Goal: Information Seeking & Learning: Learn about a topic

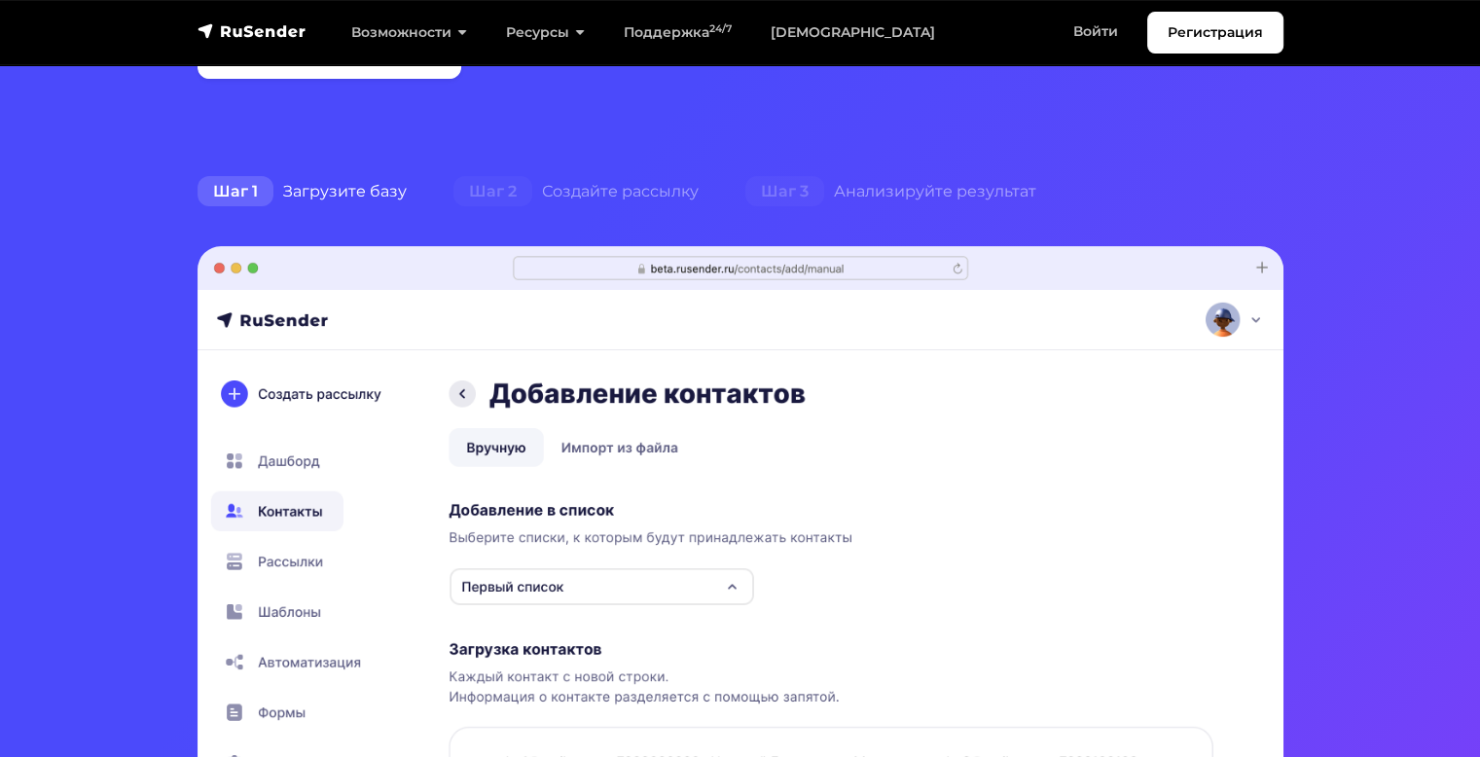
scroll to position [389, 0]
click at [827, 24] on link "[DEMOGRAPHIC_DATA]" at bounding box center [852, 33] width 203 height 40
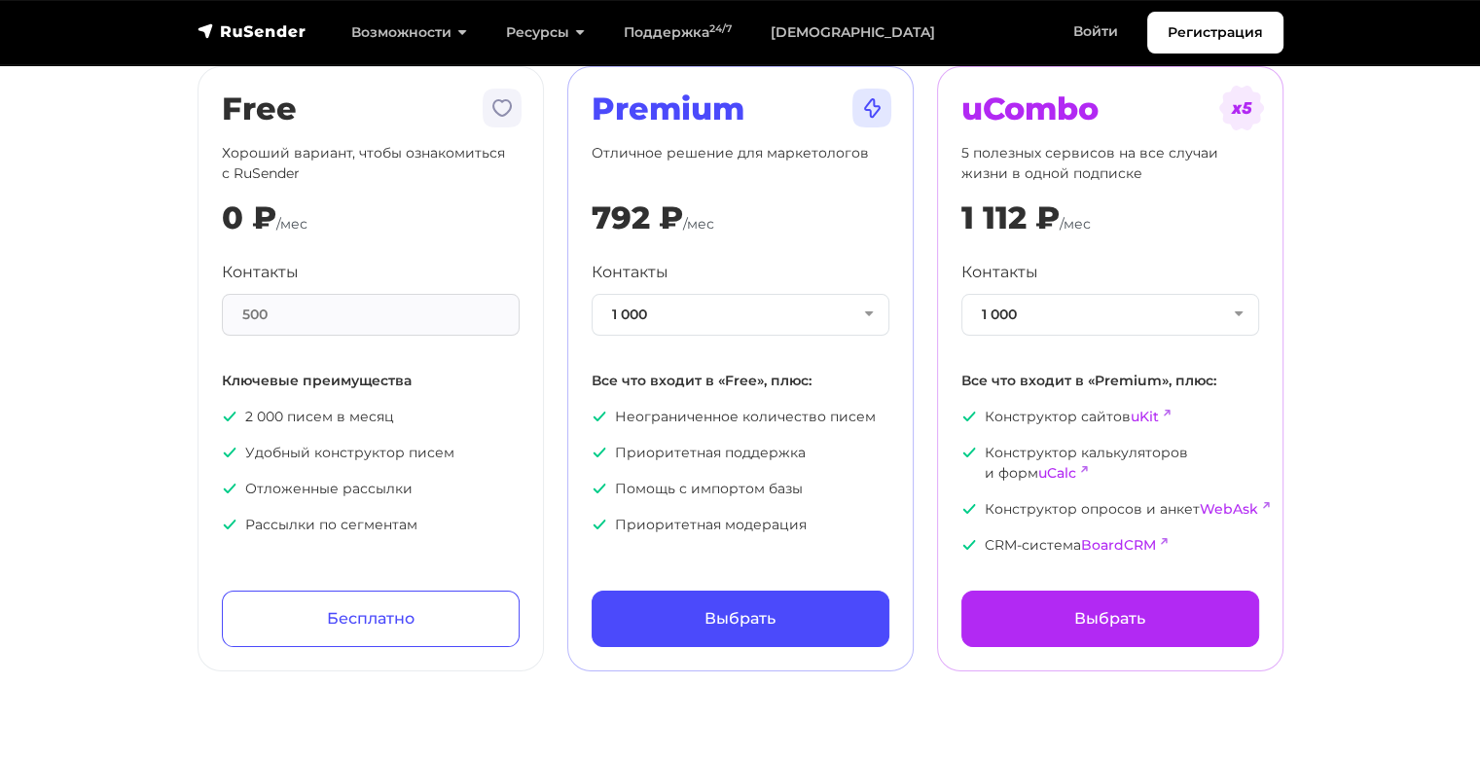
scroll to position [195, 0]
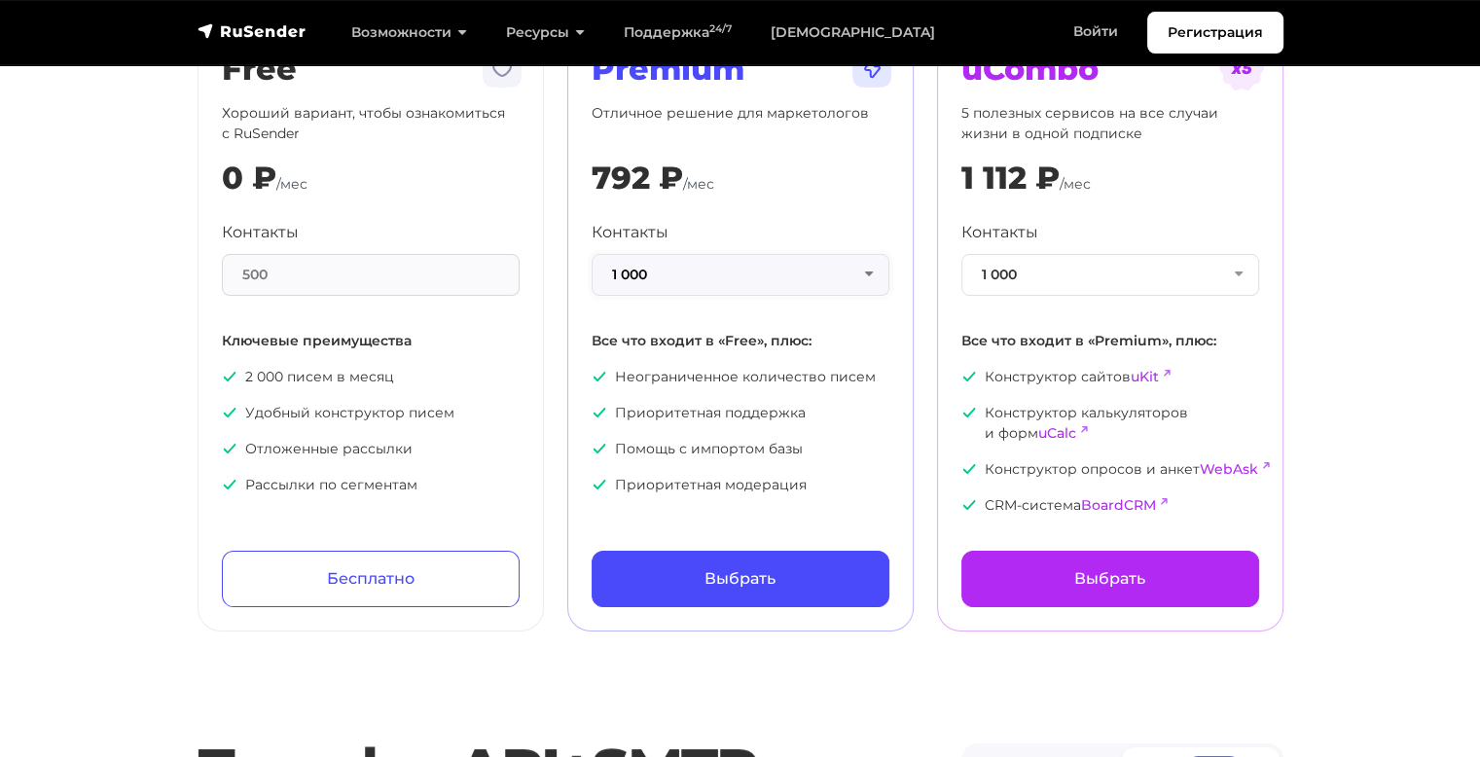
click at [871, 272] on button "1 000" at bounding box center [741, 275] width 298 height 42
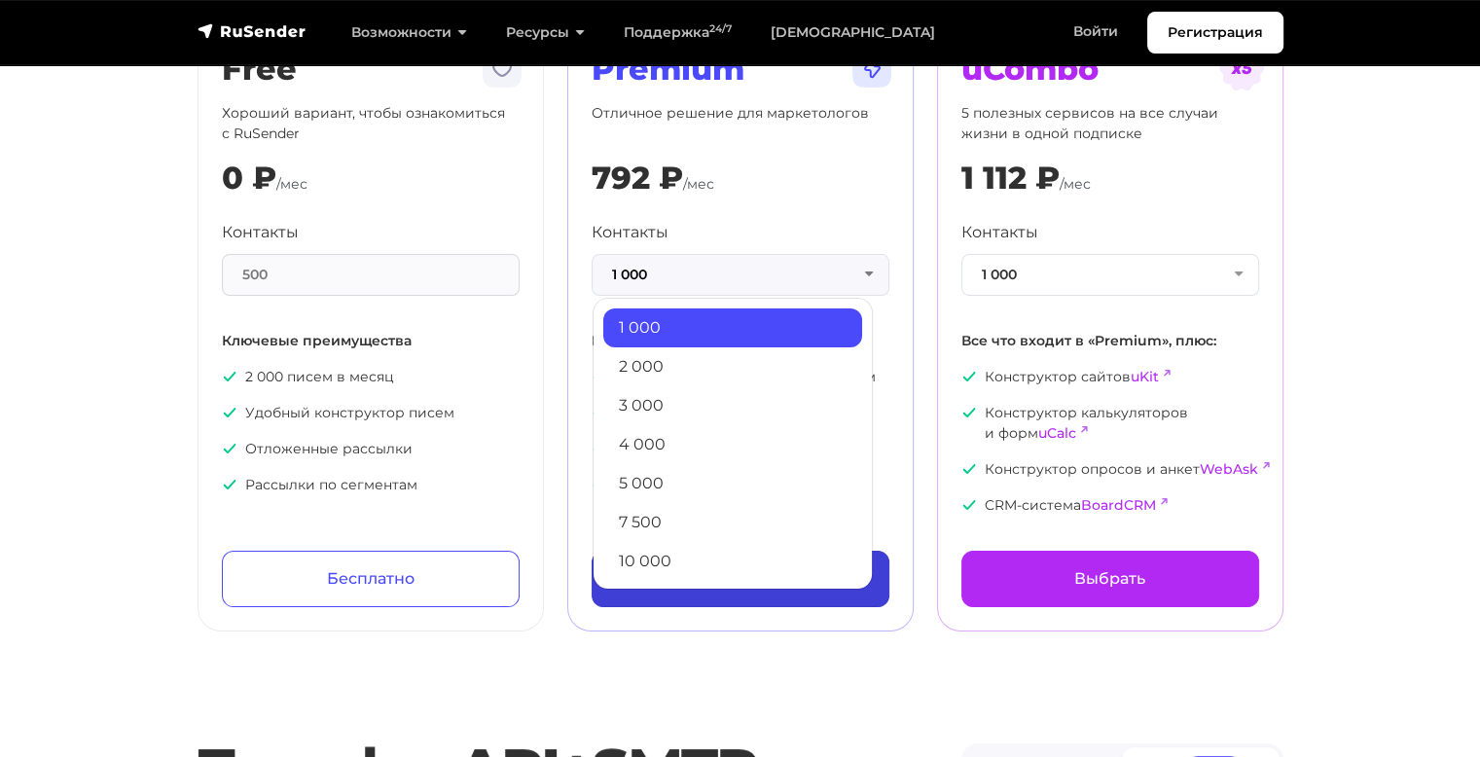
click at [719, 558] on link "10 000" at bounding box center [732, 561] width 259 height 39
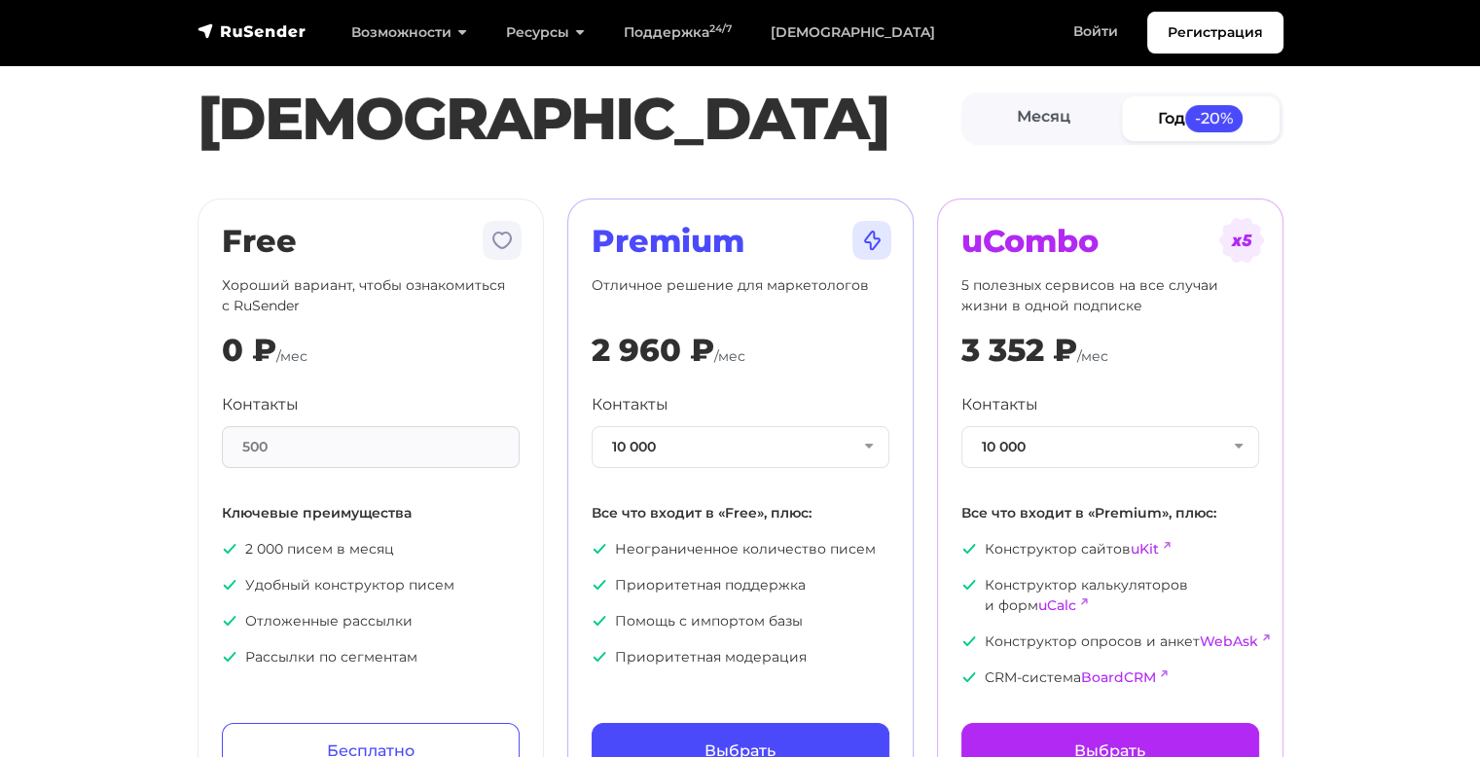
scroll to position [0, 0]
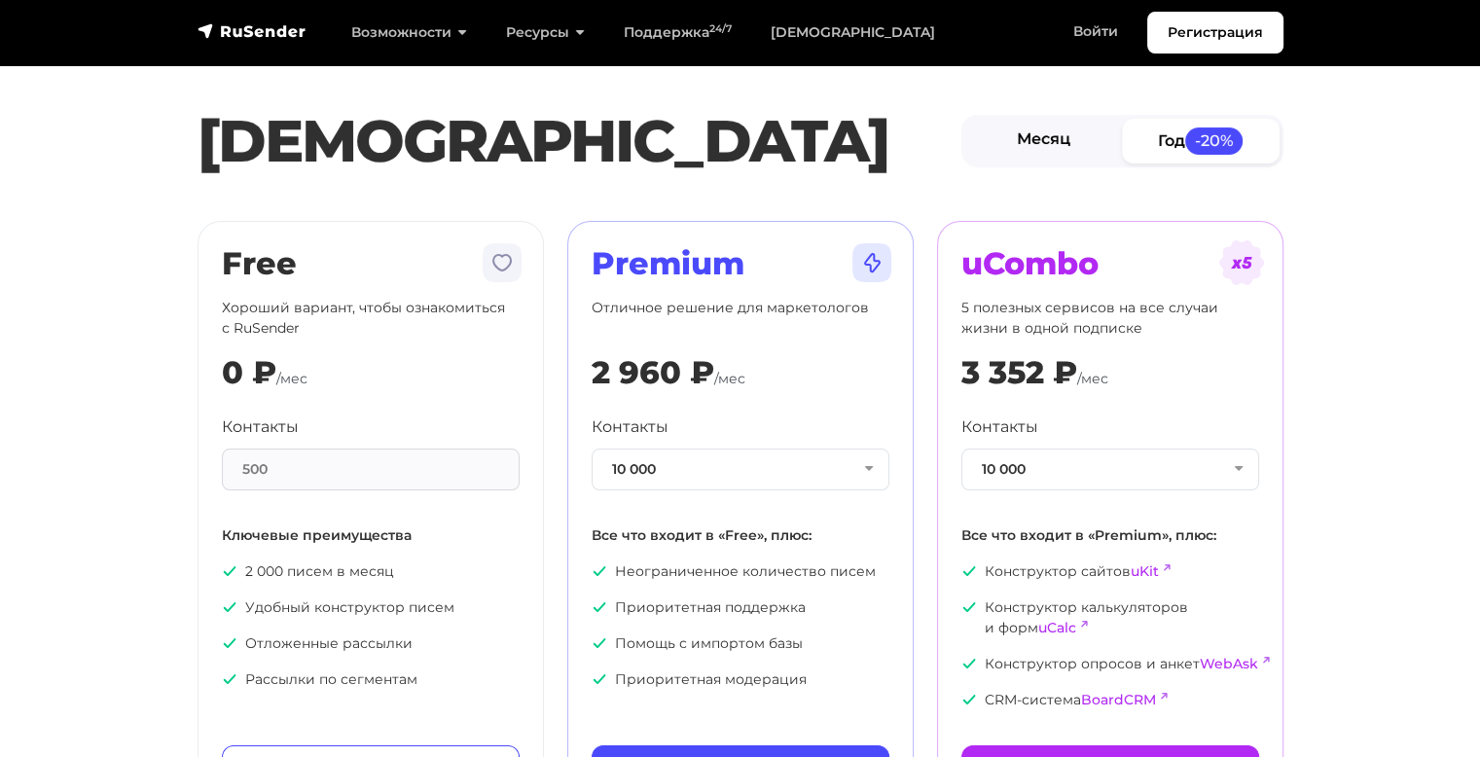
click at [1035, 145] on link "Месяц" at bounding box center [1044, 141] width 158 height 44
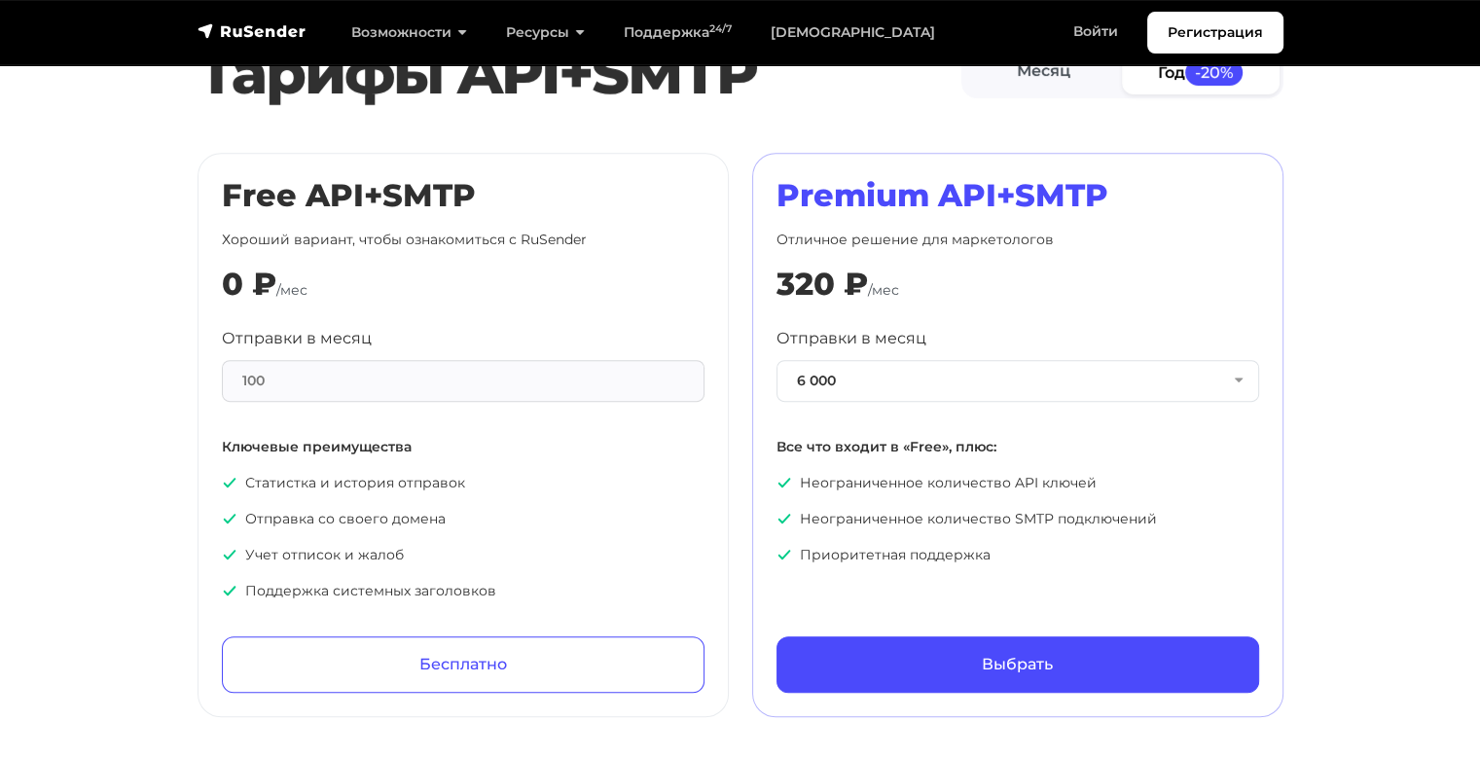
scroll to position [908, 0]
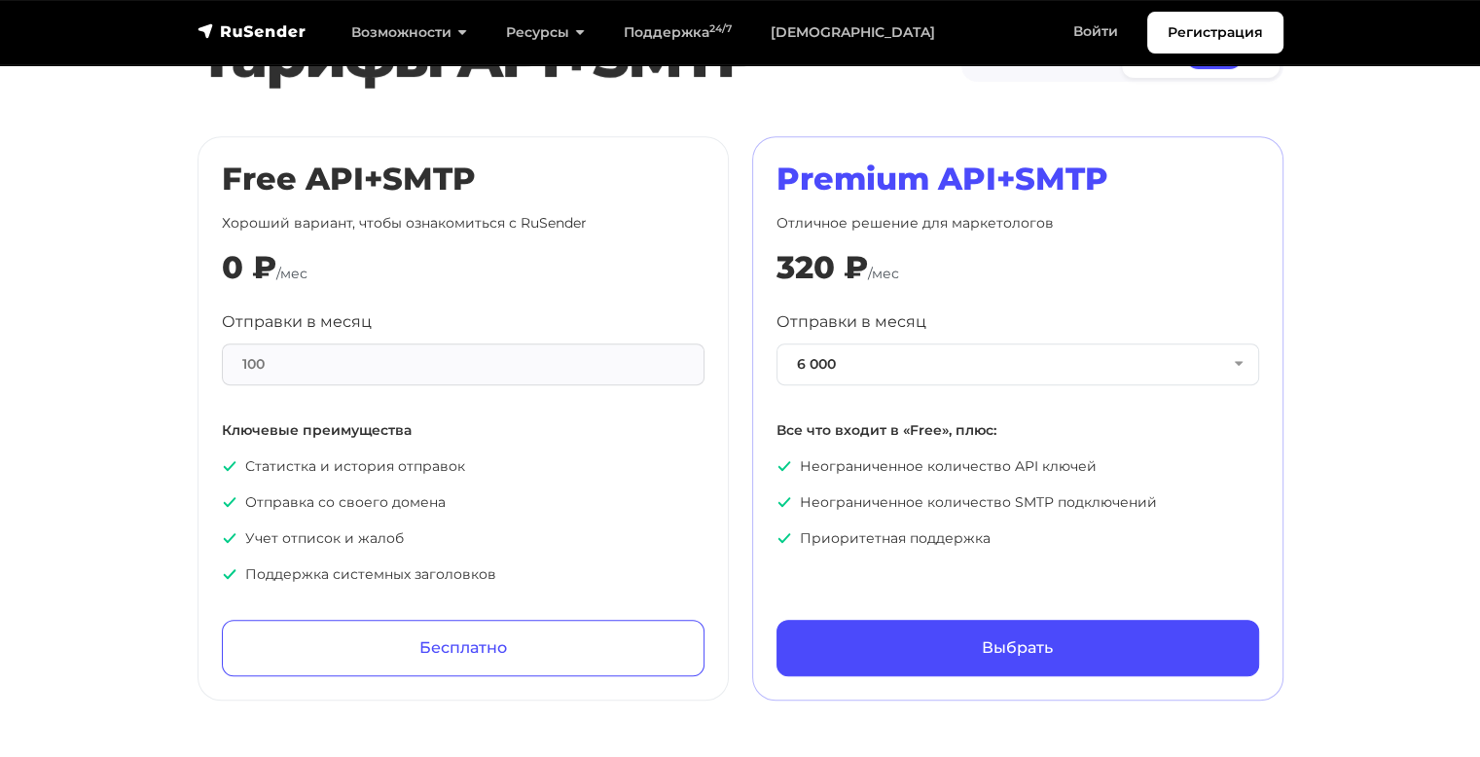
click at [370, 367] on div "100" at bounding box center [463, 365] width 483 height 42
click at [1008, 363] on button "6 000" at bounding box center [1018, 365] width 483 height 42
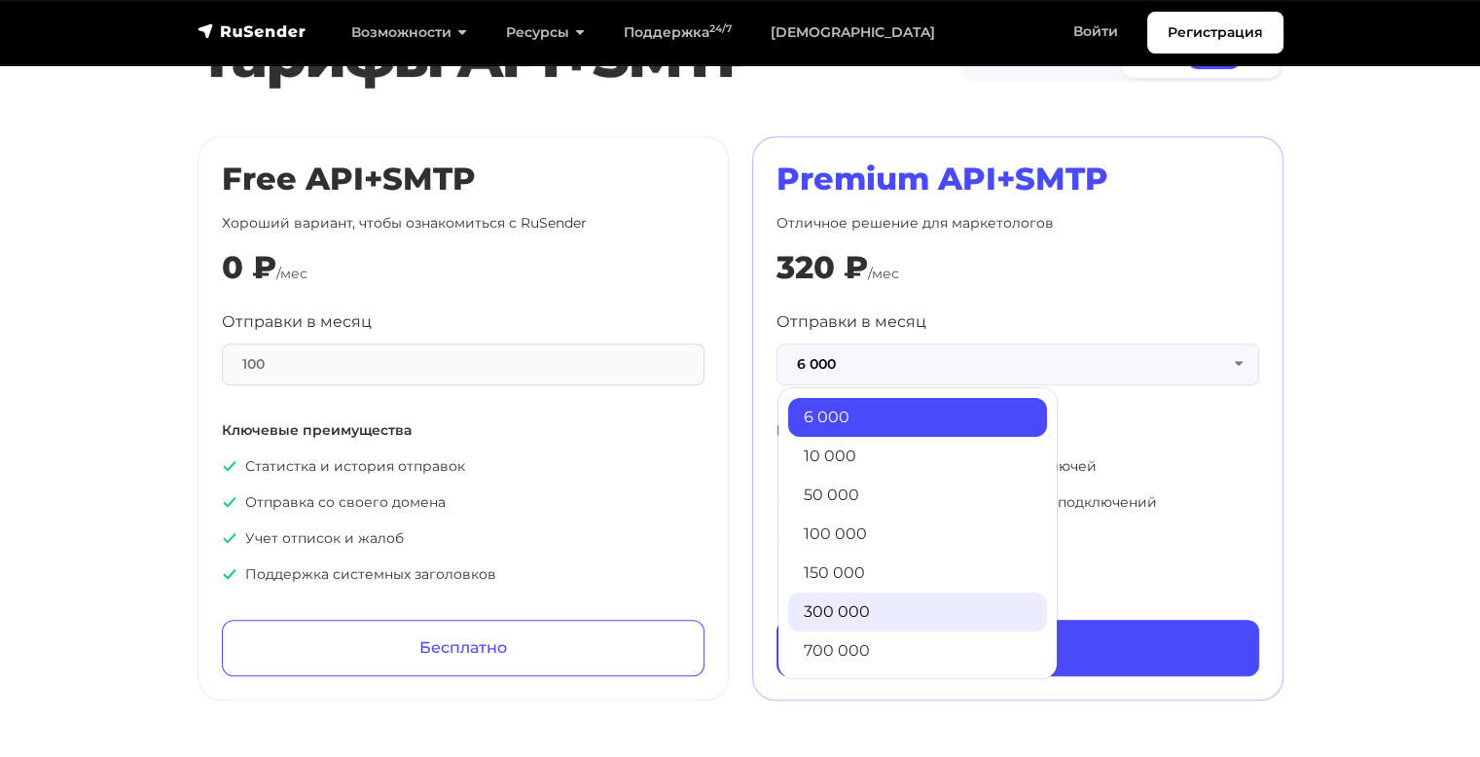
click at [864, 596] on link "300 000" at bounding box center [917, 612] width 259 height 39
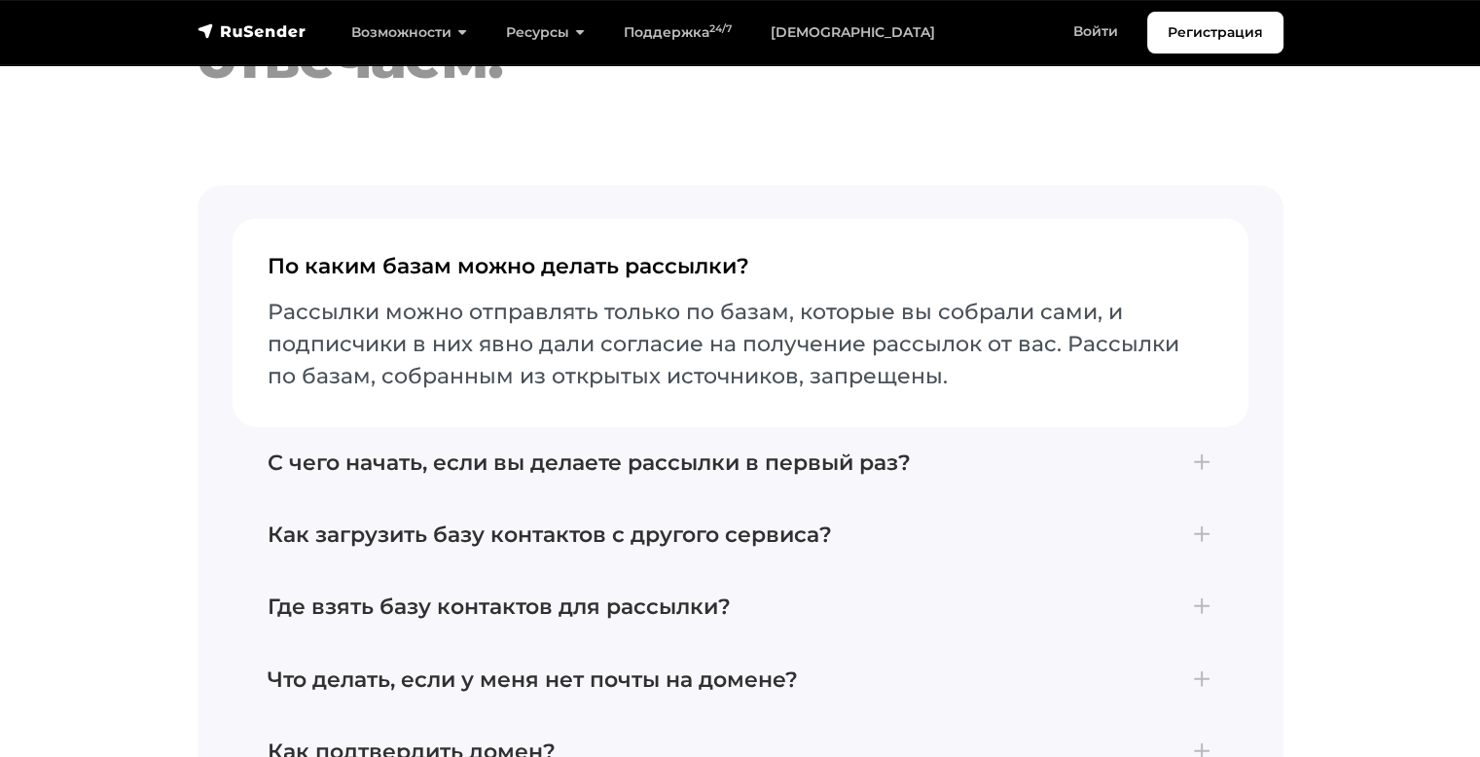
scroll to position [4282, 0]
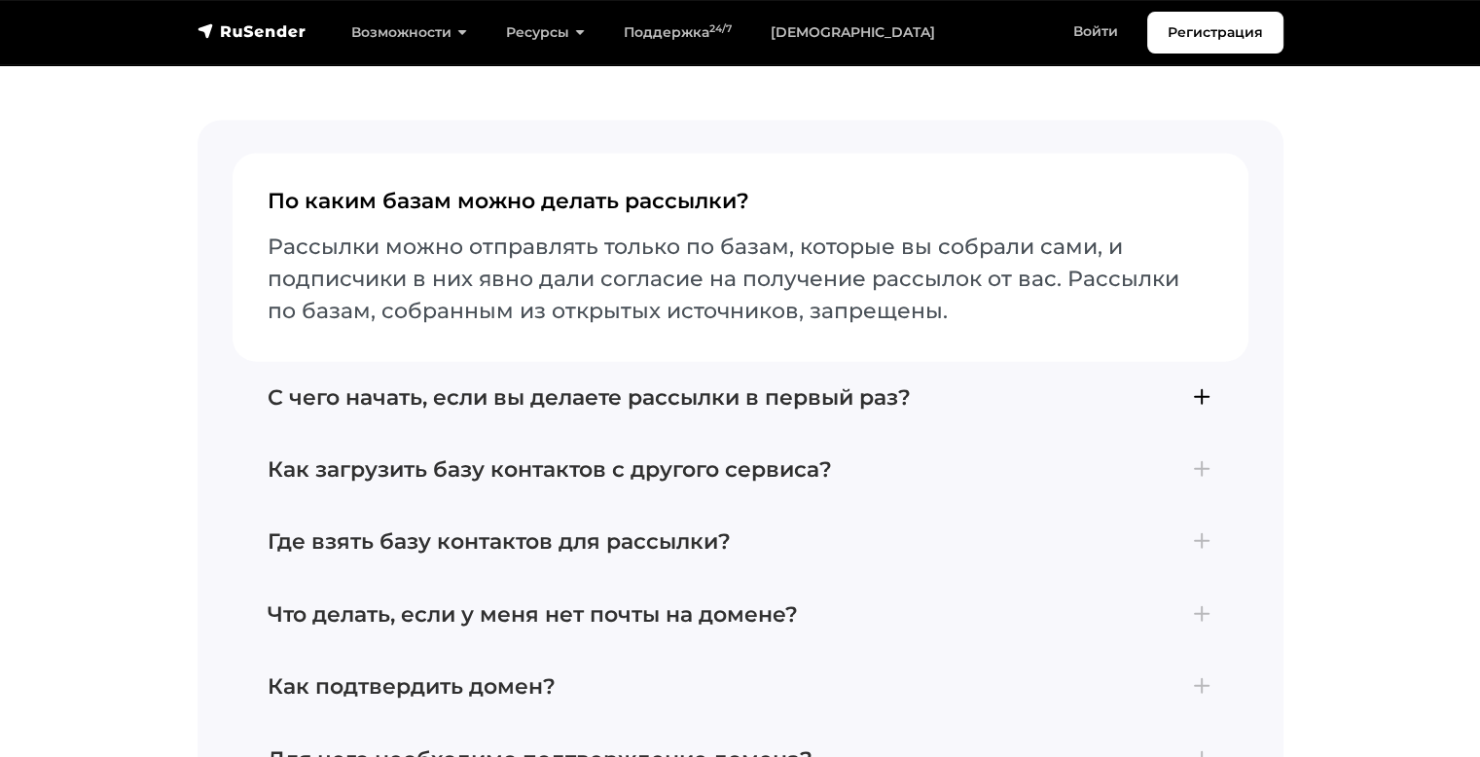
click at [1200, 385] on h4 "С чего начать, если вы делаете рассылки в первый раз?" at bounding box center [741, 397] width 946 height 25
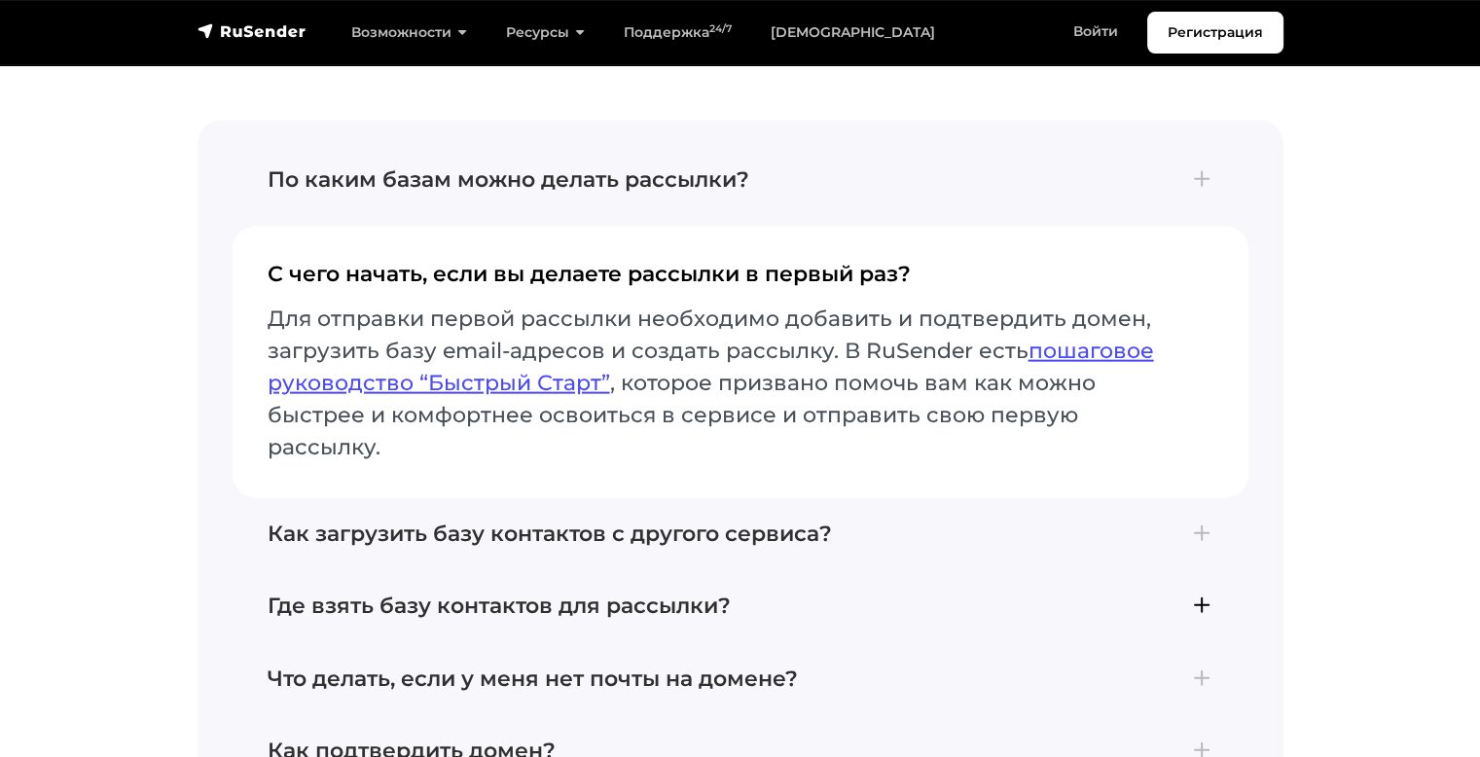
click at [1205, 594] on h4 "Где взять базу контактов для рассылки?" at bounding box center [741, 606] width 946 height 25
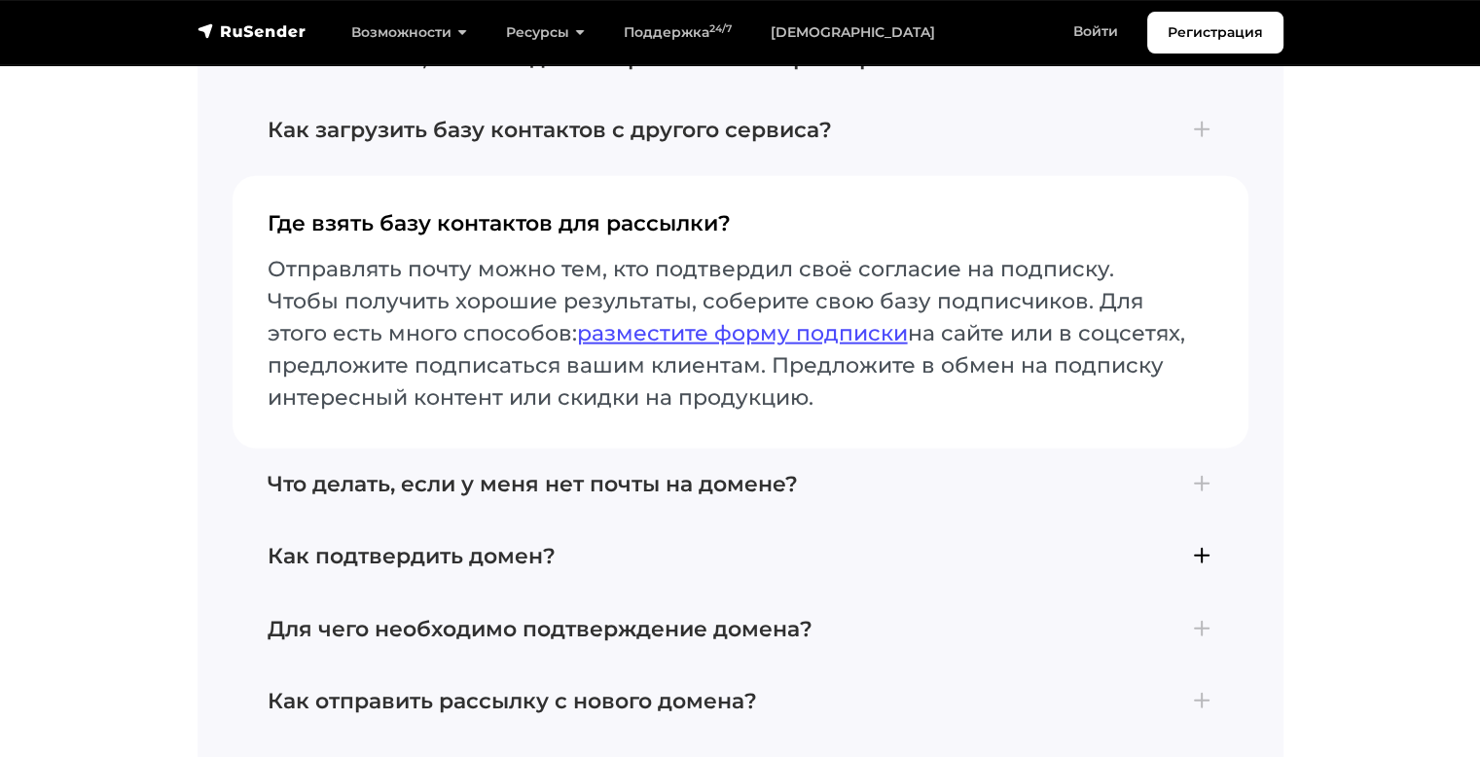
scroll to position [4541, 0]
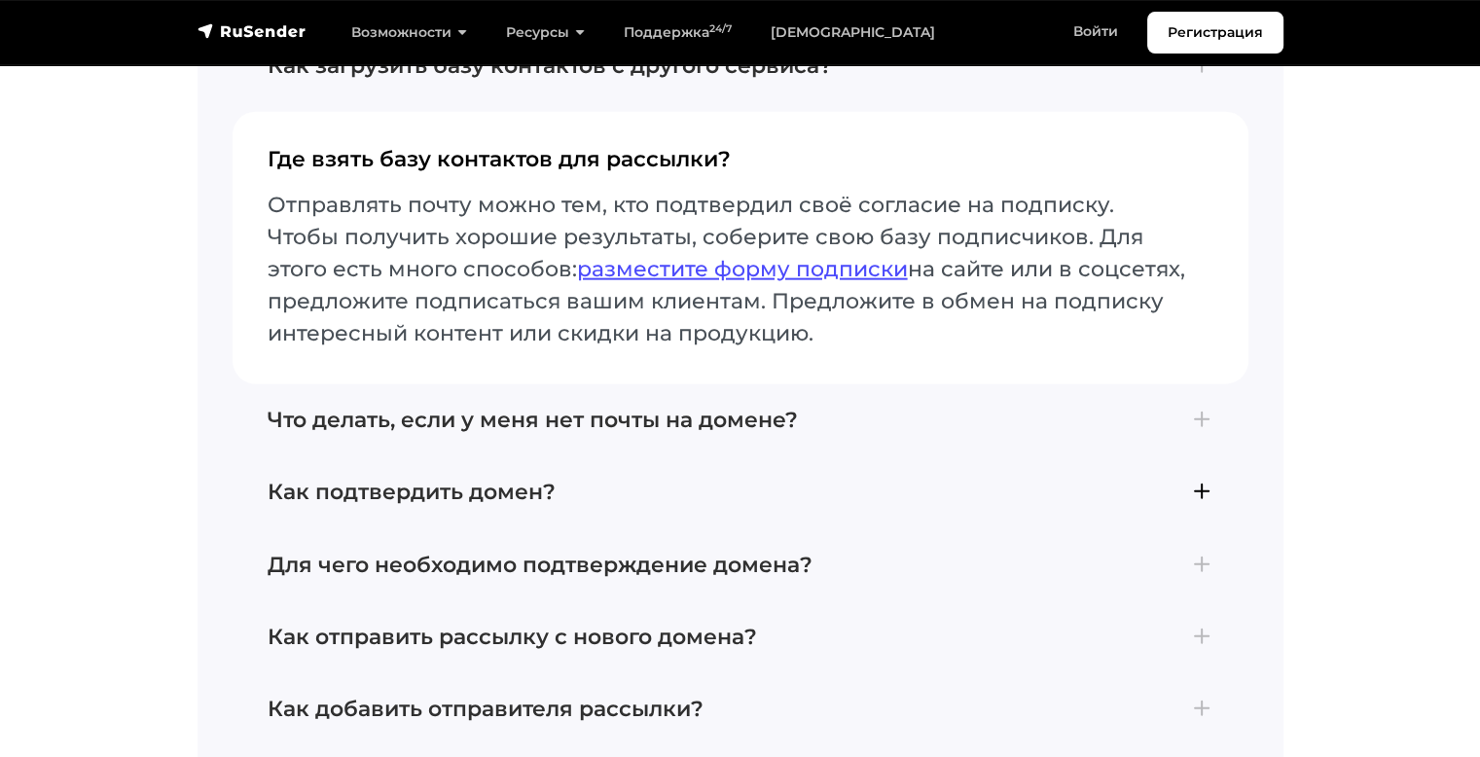
click at [1203, 480] on h4 "Как подтвердить домен?" at bounding box center [741, 492] width 946 height 25
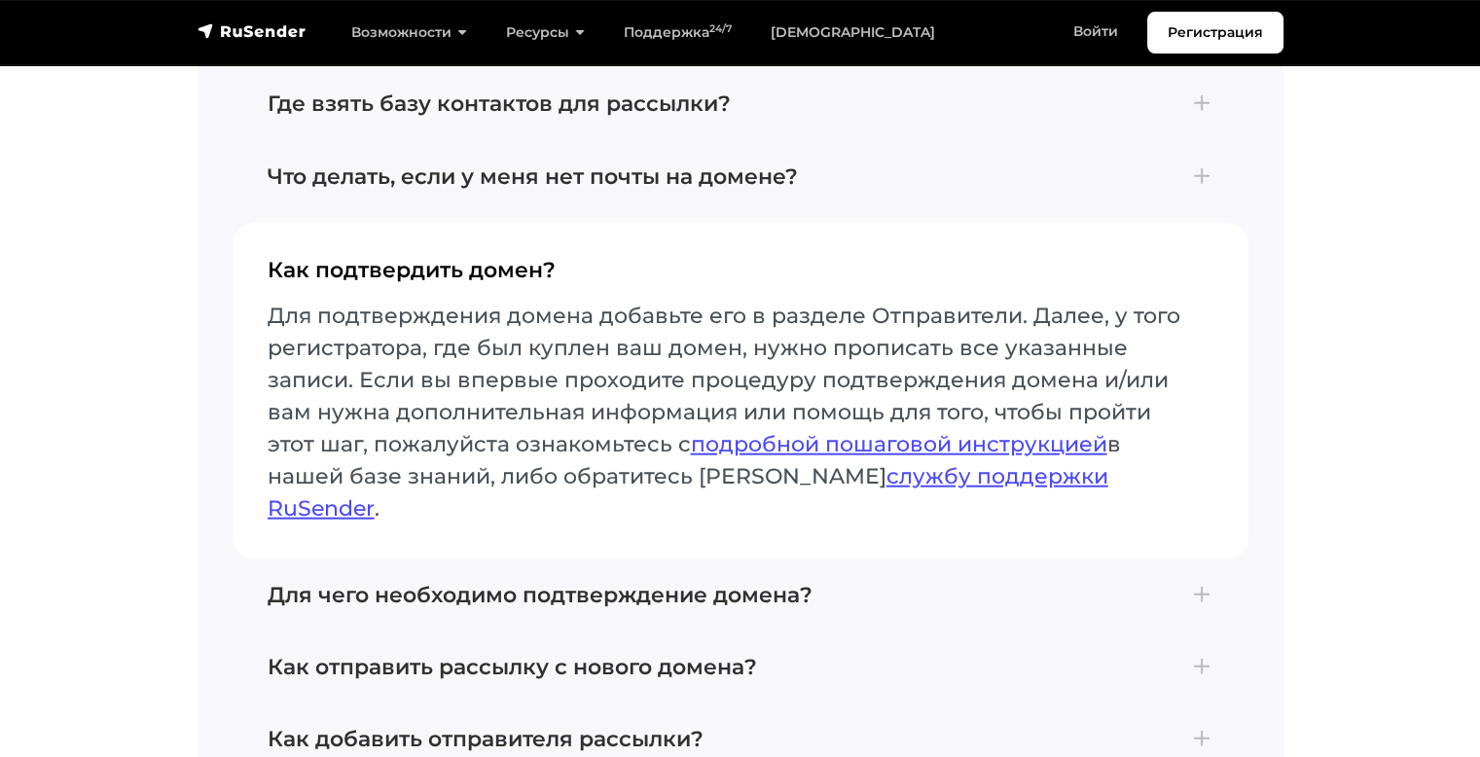
scroll to position [4606, 0]
